Goal: Task Accomplishment & Management: Complete application form

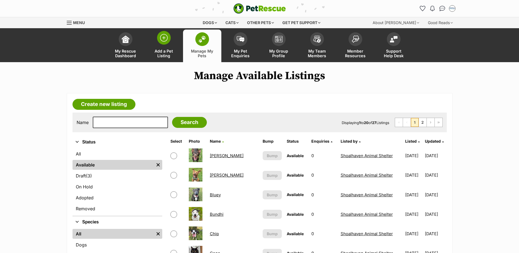
drag, startPoint x: 0, startPoint y: 0, endPoint x: 164, endPoint y: 46, distance: 170.6
click at [164, 46] on link "Add a Pet Listing" at bounding box center [164, 46] width 38 height 33
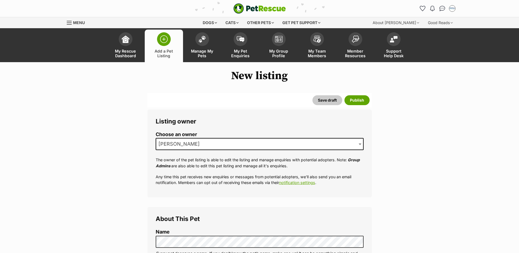
click at [203, 146] on span "[PERSON_NAME]" at bounding box center [260, 144] width 208 height 12
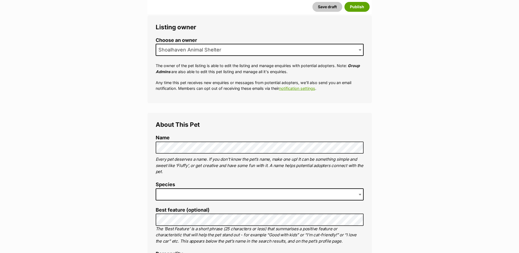
scroll to position [109, 0]
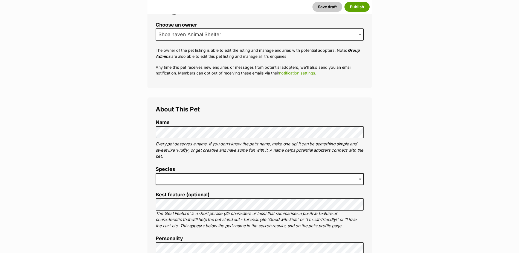
click at [171, 174] on span at bounding box center [260, 179] width 208 height 12
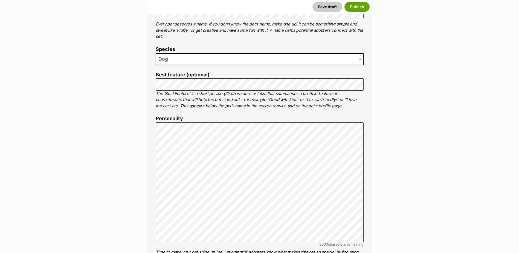
scroll to position [246, 0]
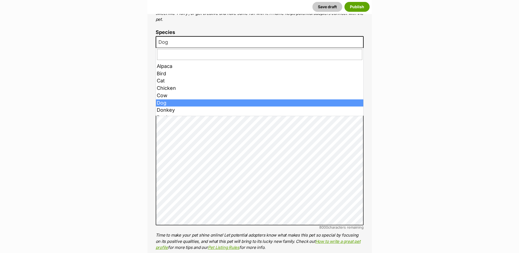
click at [164, 40] on span "Dog" at bounding box center [164, 42] width 17 height 8
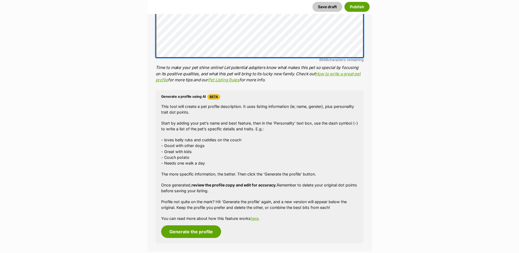
scroll to position [618, 0]
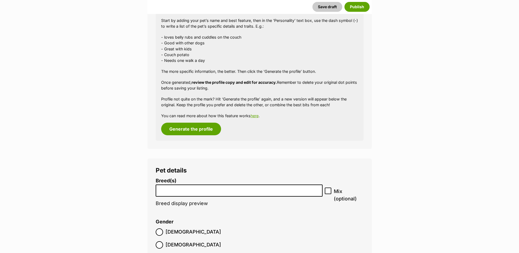
click at [182, 196] on span at bounding box center [239, 190] width 167 height 12
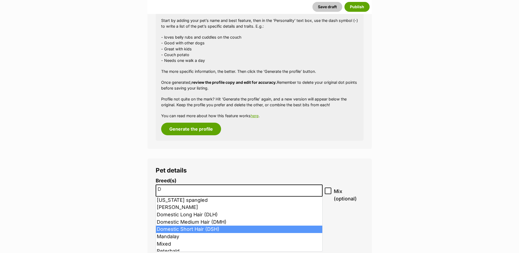
type input "D"
select select "252102"
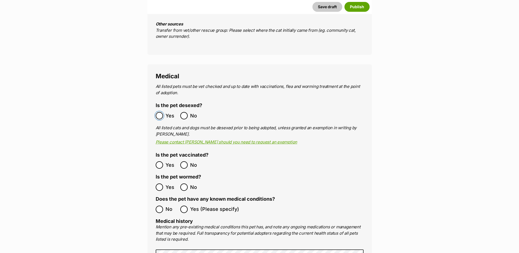
scroll to position [1082, 0]
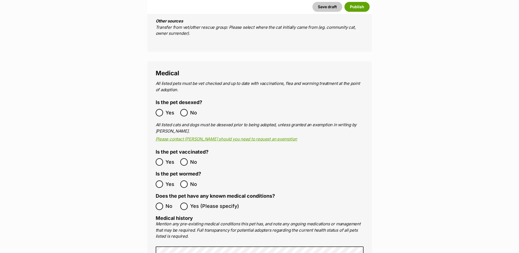
click at [160, 177] on ol "Yes No" at bounding box center [208, 183] width 104 height 13
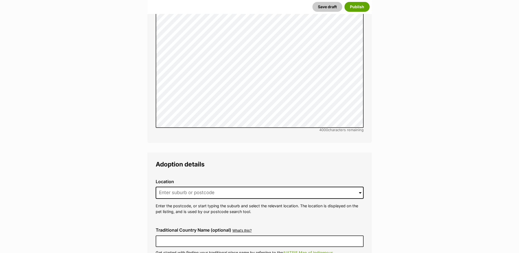
scroll to position [1329, 0]
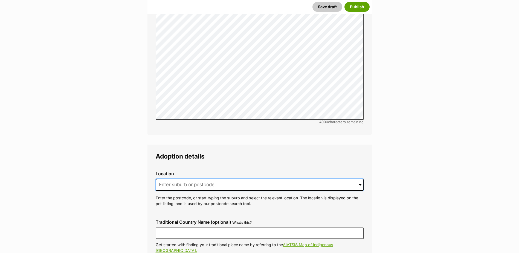
click at [233, 179] on input at bounding box center [260, 185] width 208 height 12
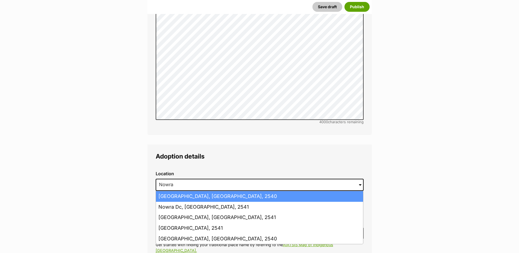
click at [226, 191] on li "Nowra Hill, New South Wales, 2540" at bounding box center [259, 196] width 207 height 11
type input "Nowra Hill, New South Wales, 2540"
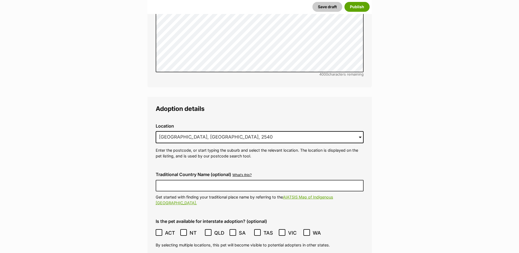
scroll to position [1383, 0]
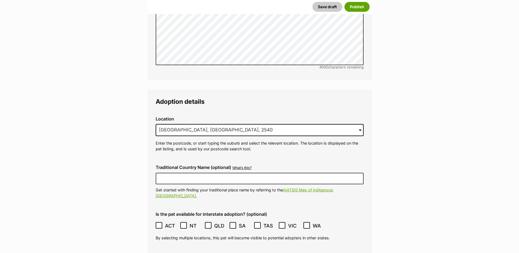
click at [160, 223] on icon at bounding box center [159, 225] width 4 height 4
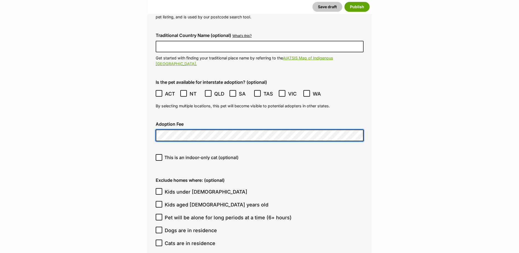
scroll to position [1520, 0]
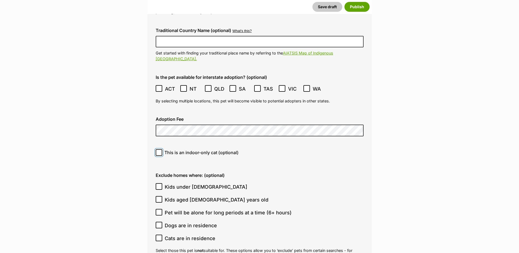
click at [156, 149] on input "This is an indoor-only cat (optional)" at bounding box center [159, 152] width 7 height 7
checkbox input "true"
click at [158, 223] on icon at bounding box center [159, 225] width 4 height 4
click at [158, 221] on input "Dogs are in residence" at bounding box center [159, 224] width 7 height 7
checkbox input "true"
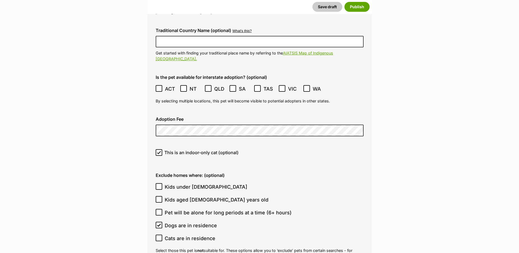
click at [164, 234] on label "Cats are in residence" at bounding box center [258, 237] width 205 height 7
click at [162, 234] on input "Cats are in residence" at bounding box center [159, 237] width 7 height 7
checkbox input "true"
click at [159, 184] on icon at bounding box center [159, 186] width 4 height 4
click at [159, 183] on input "Kids under 5 years old" at bounding box center [159, 186] width 7 height 7
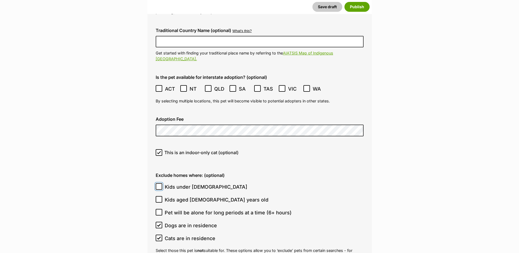
checkbox input "true"
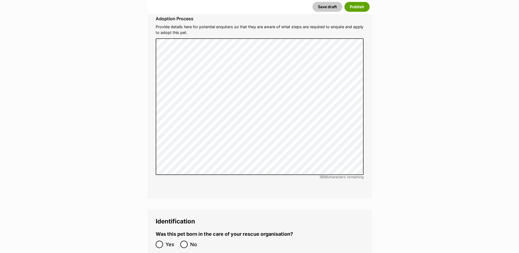
scroll to position [1875, 0]
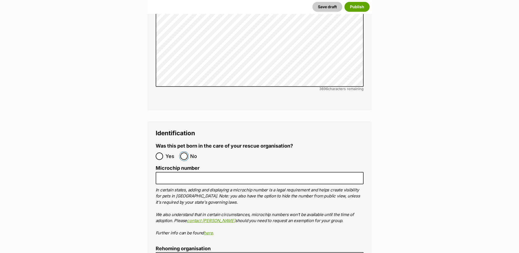
click at [180, 152] on input "No" at bounding box center [183, 155] width 7 height 7
radio input "true"
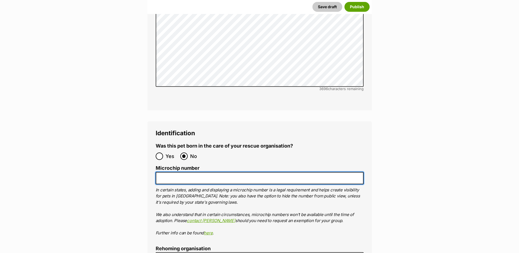
click at [175, 172] on input "Microchip number" at bounding box center [260, 178] width 208 height 12
paste input "982000364602011"
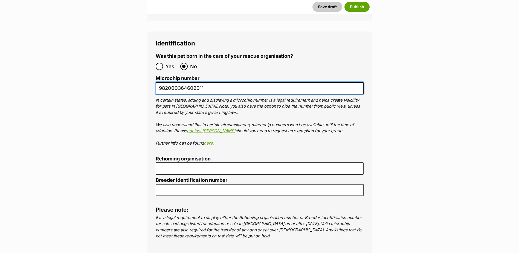
scroll to position [1985, 0]
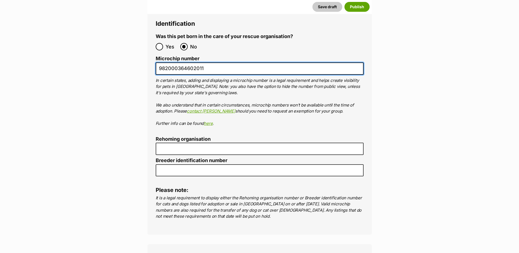
type input "982000364602011"
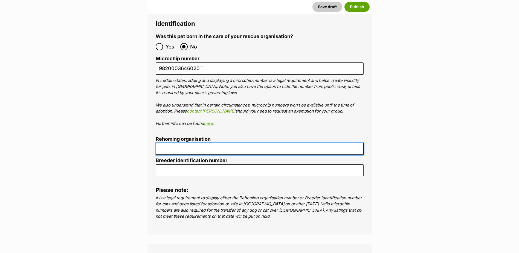
click at [200, 142] on input "Rehoming organisation" at bounding box center [260, 148] width 208 height 12
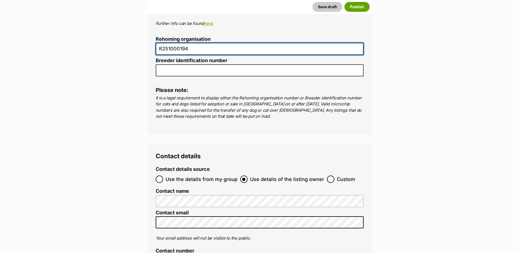
scroll to position [2094, 0]
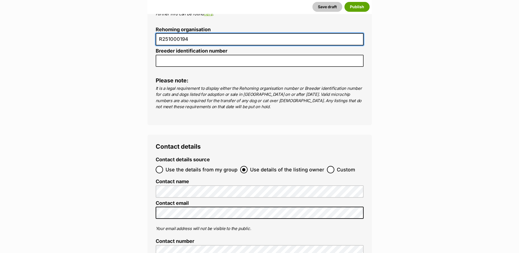
type input "R251000194"
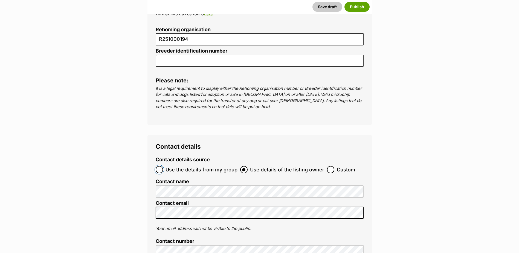
click at [160, 166] on input "Use the details from my group" at bounding box center [159, 169] width 7 height 7
radio input "true"
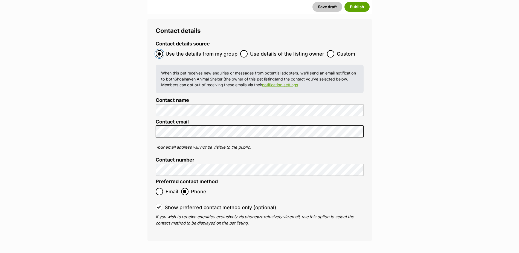
scroll to position [2258, 0]
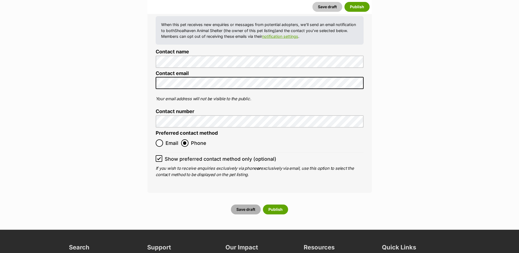
click at [242, 204] on button "Save draft" at bounding box center [246, 209] width 30 height 10
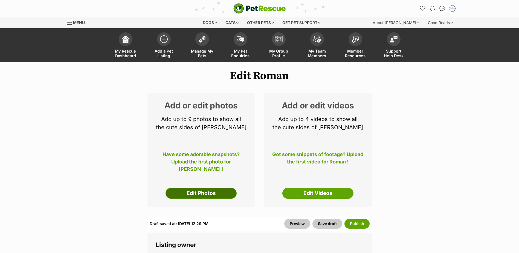
click at [186, 188] on link "Edit Photos" at bounding box center [200, 193] width 71 height 11
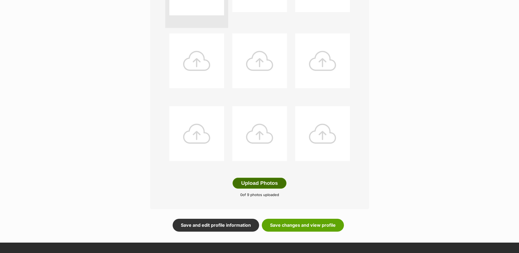
scroll to position [191, 0]
click at [270, 183] on button "Upload Photos" at bounding box center [259, 182] width 54 height 11
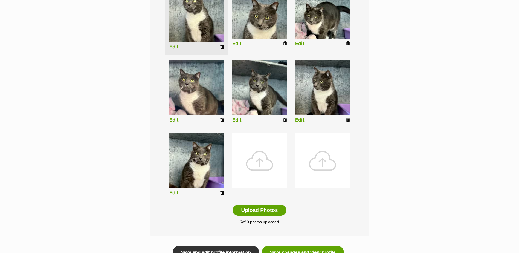
scroll to position [274, 0]
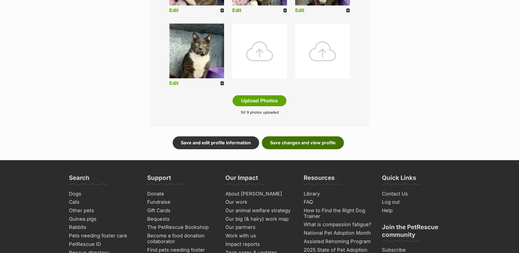
click at [298, 147] on link "Save changes and view profile" at bounding box center [303, 142] width 82 height 13
